Goal: Find specific page/section: Find specific page/section

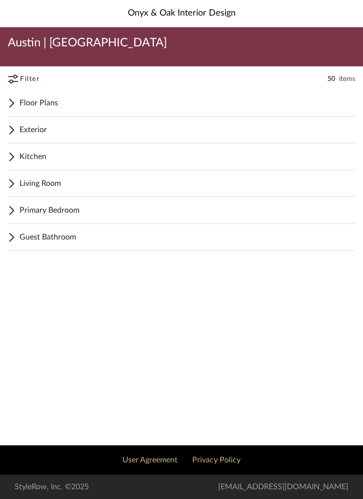
click at [40, 160] on span "Kitchen" at bounding box center [186, 157] width 335 height 12
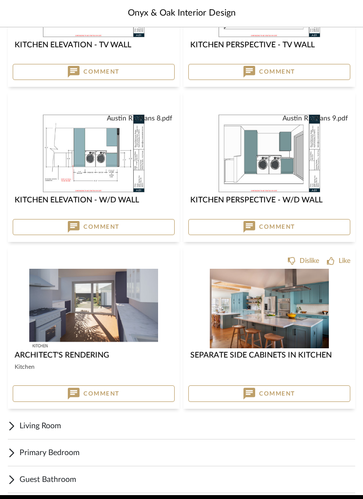
scroll to position [411, 0]
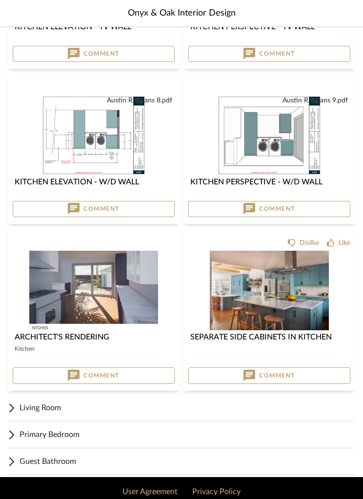
click at [73, 468] on div "Guest Bathroom" at bounding box center [181, 461] width 347 height 27
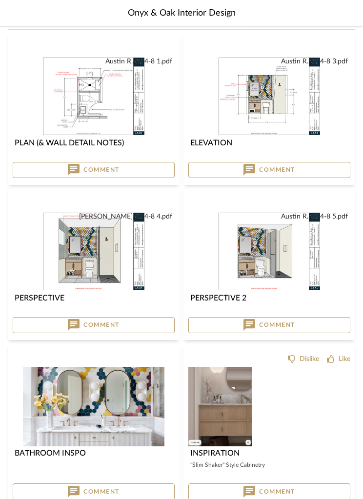
scroll to position [856, 0]
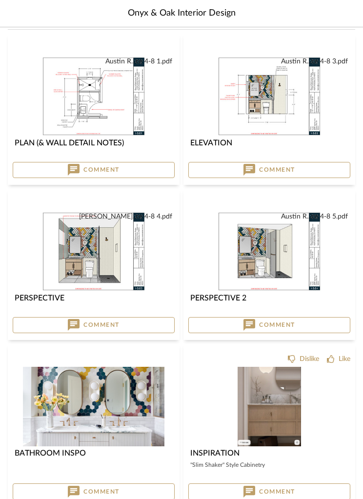
click at [0, 0] on img at bounding box center [0, 0] width 0 height 0
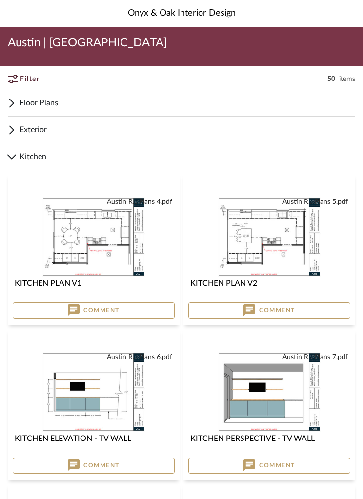
scroll to position [895, 0]
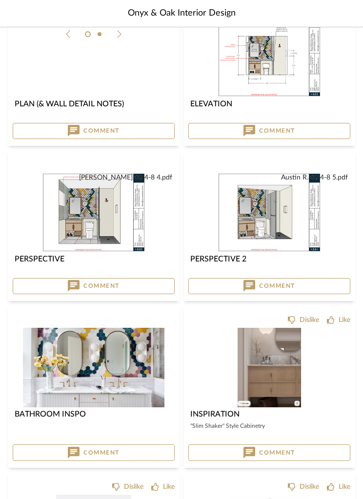
click at [0, 0] on img at bounding box center [0, 0] width 0 height 0
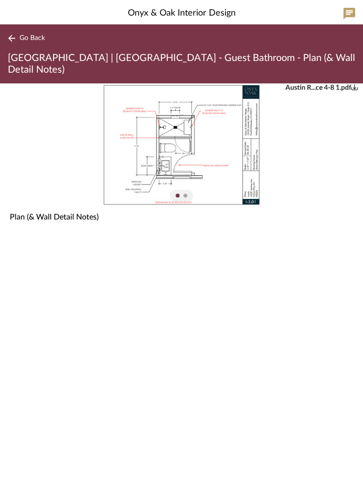
click at [239, 163] on img "0" at bounding box center [181, 144] width 159 height 123
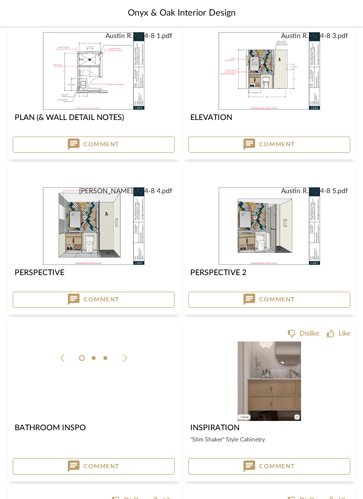
scroll to position [882, 0]
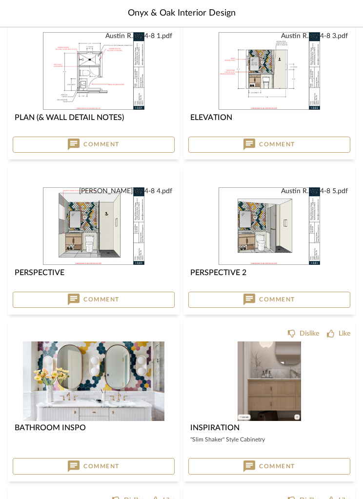
click at [0, 0] on img at bounding box center [0, 0] width 0 height 0
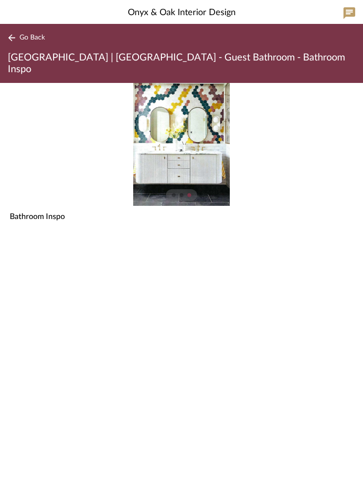
click at [62, 34] on div "Go Back [GEOGRAPHIC_DATA] | [GEOGRAPHIC_DATA] - Guest Bathroom - Bathroom Inspo" at bounding box center [181, 53] width 363 height 59
click at [30, 33] on button "Go Back" at bounding box center [28, 38] width 40 height 12
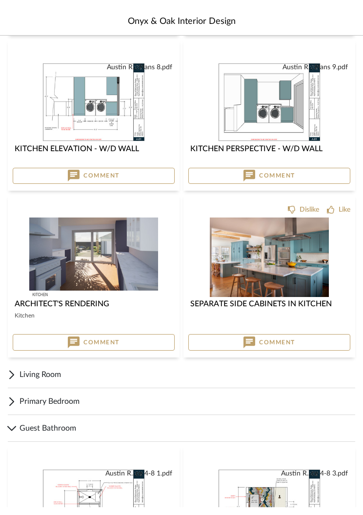
scroll to position [452, 0]
